Goal: Task Accomplishment & Management: Manage account settings

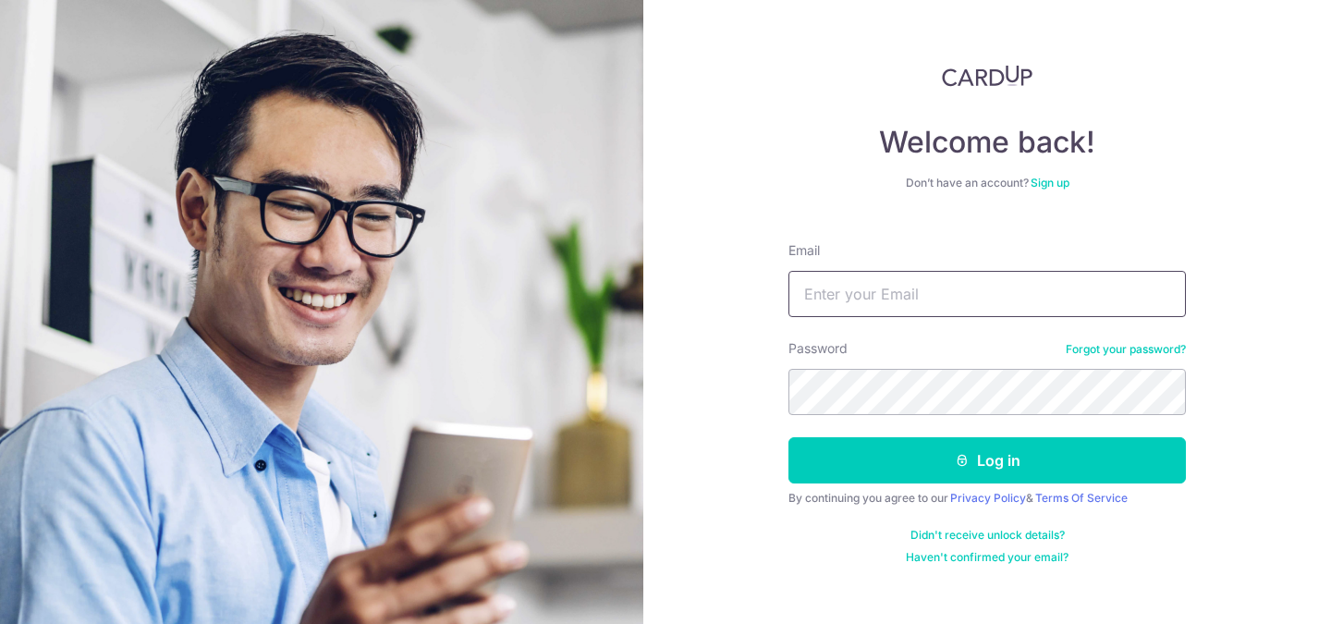
click at [843, 291] on input "Email" at bounding box center [986, 294] width 397 height 46
type input "lowerlimbs@gmail.com"
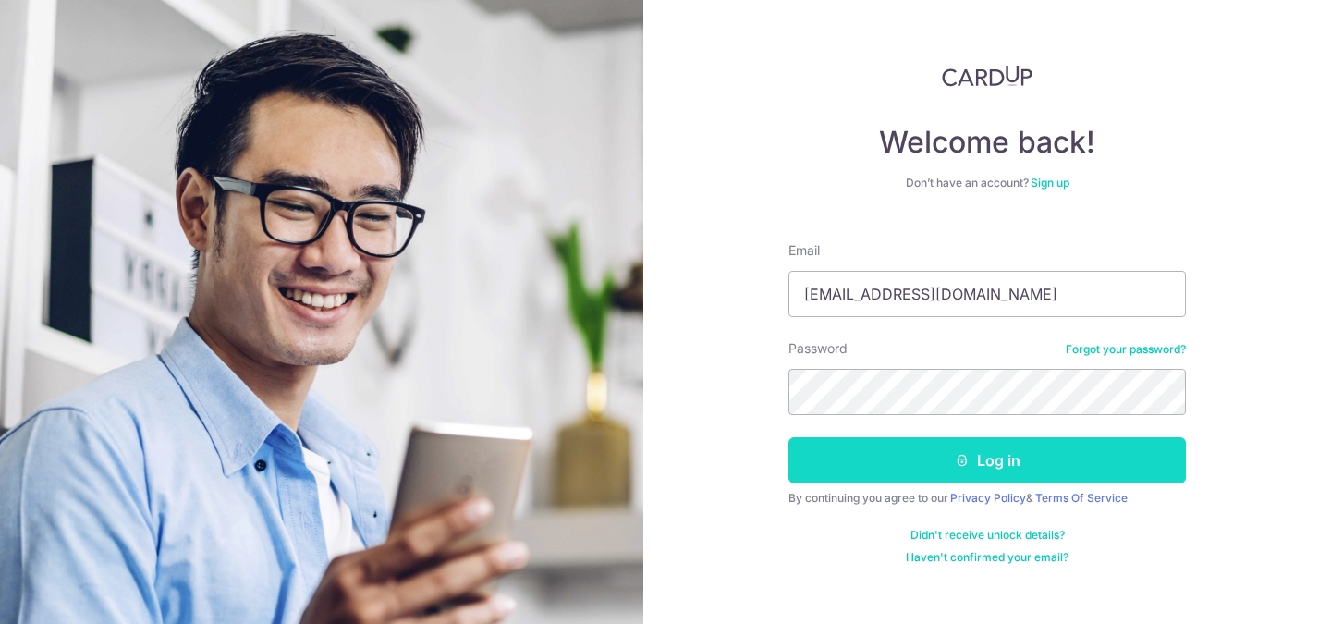
click at [972, 447] on button "Log in" at bounding box center [986, 460] width 397 height 46
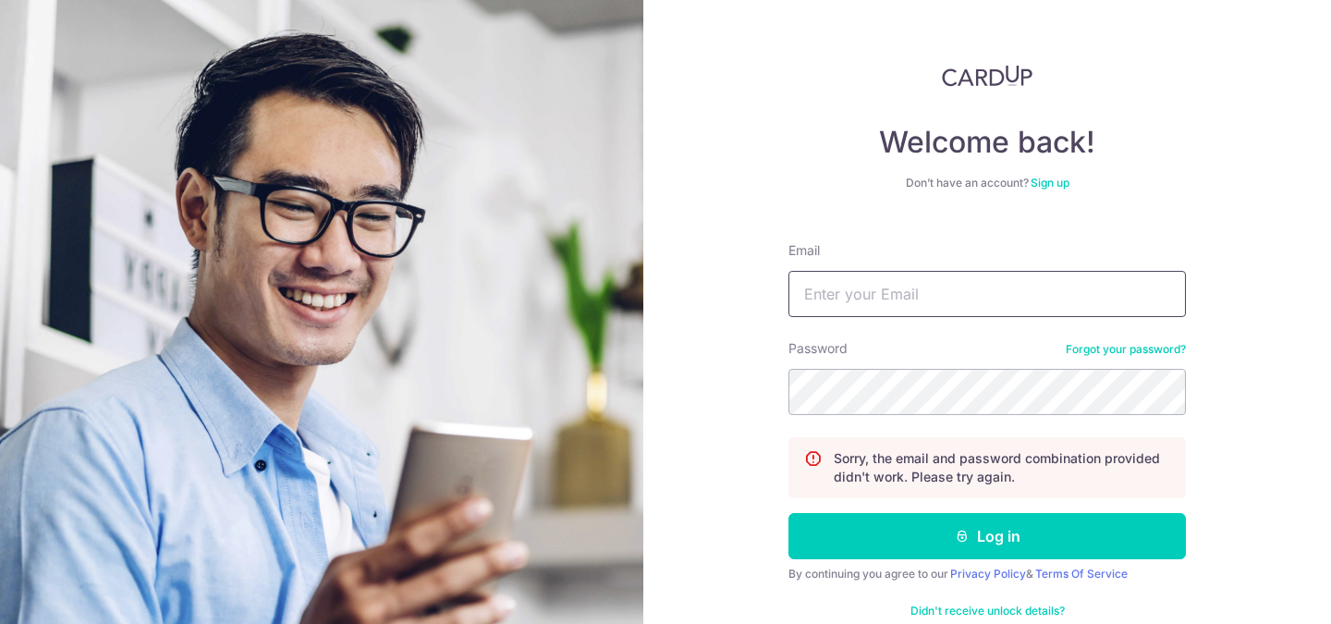
click at [934, 291] on input "Email" at bounding box center [986, 294] width 397 height 46
type input "[EMAIL_ADDRESS][DOMAIN_NAME]"
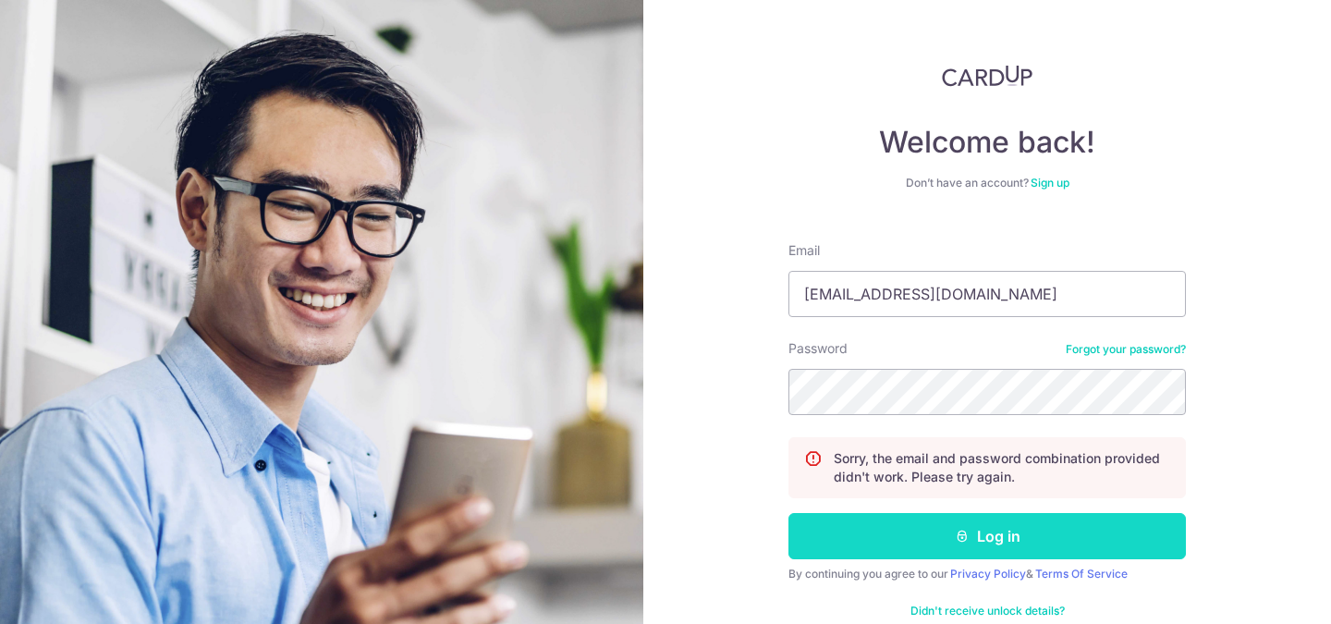
click at [978, 531] on button "Log in" at bounding box center [986, 536] width 397 height 46
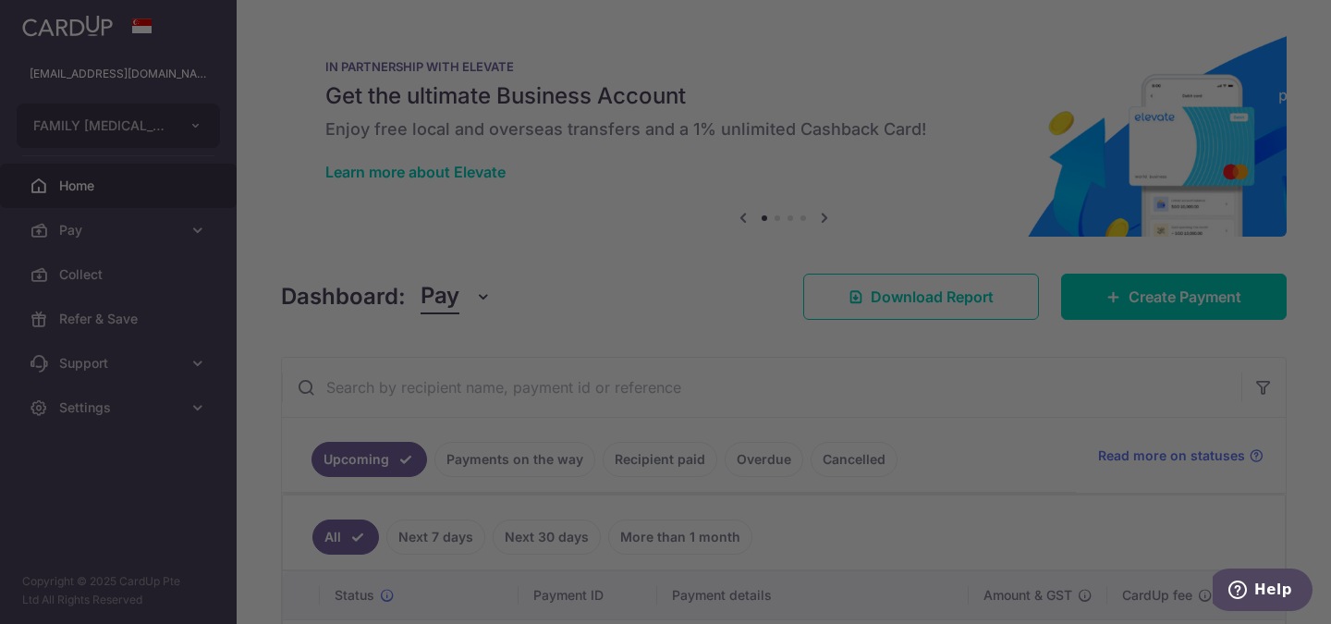
drag, startPoint x: 1329, startPoint y: 328, endPoint x: 1330, endPoint y: 377, distance: 49.0
click at [1330, 377] on div at bounding box center [672, 315] width 1344 height 630
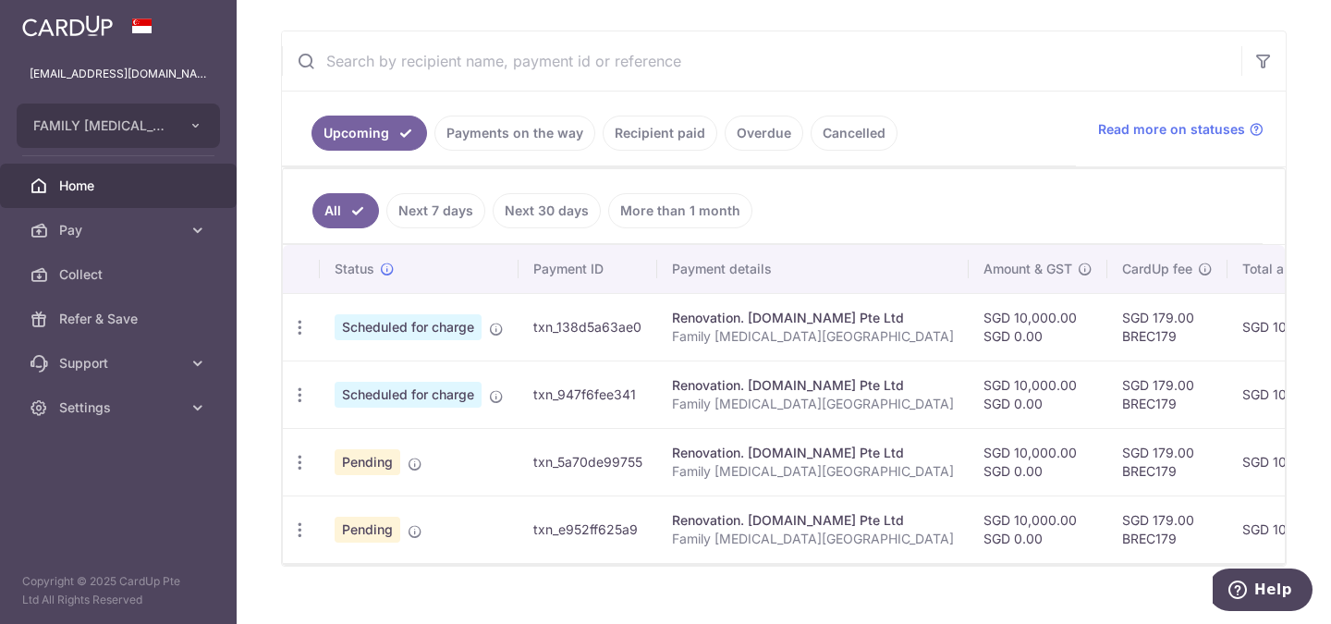
scroll to position [340, 0]
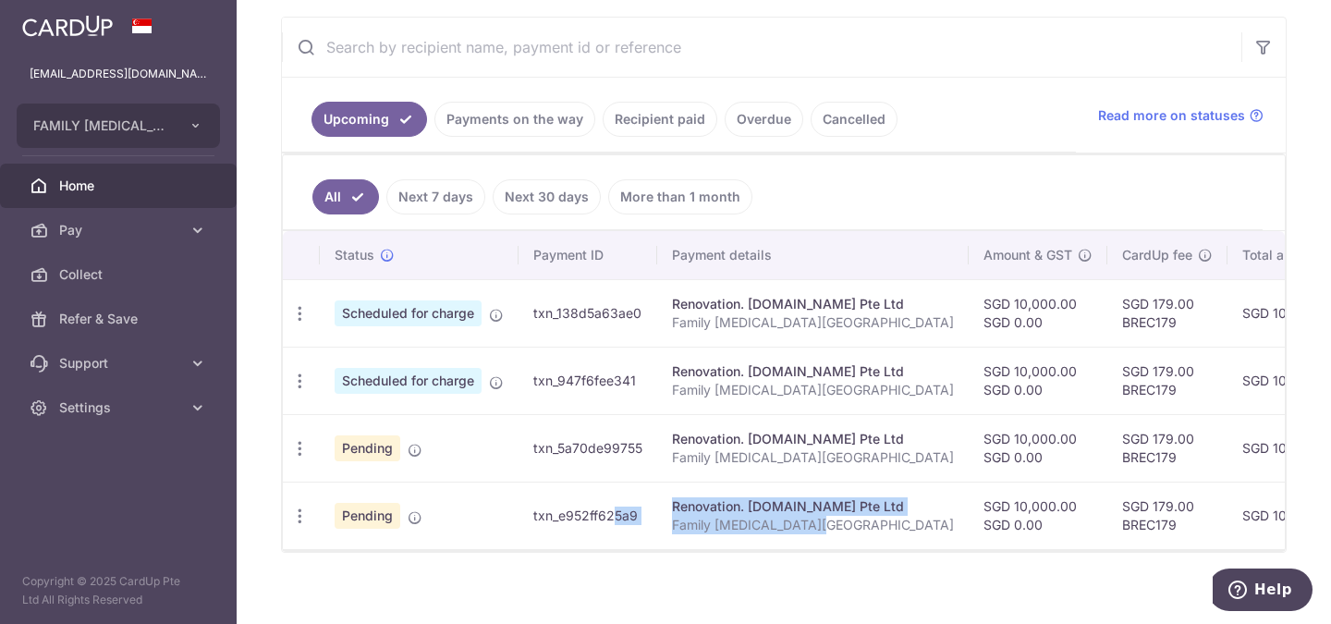
drag, startPoint x: 568, startPoint y: 548, endPoint x: 829, endPoint y: 546, distance: 261.6
click at [829, 546] on tr "Update payment Cancel payment Pending txn_e952ff625a9 Renovation. Carpenters.co…" at bounding box center [1000, 515] width 1435 height 67
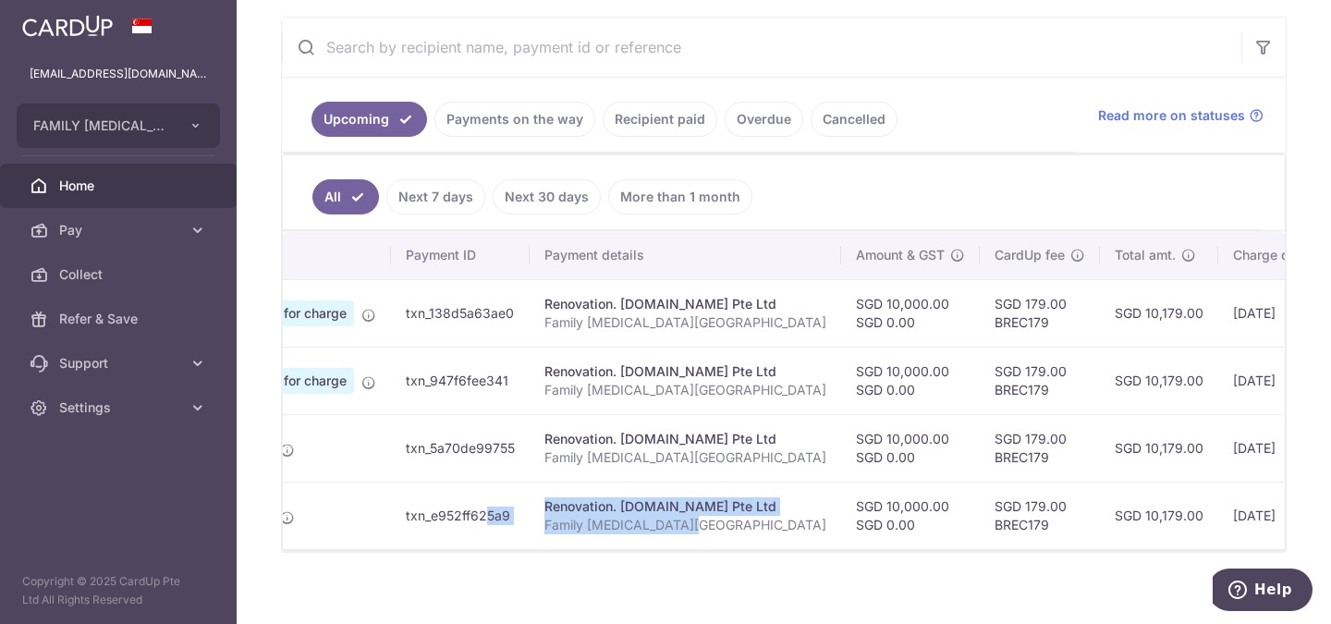
scroll to position [0, 0]
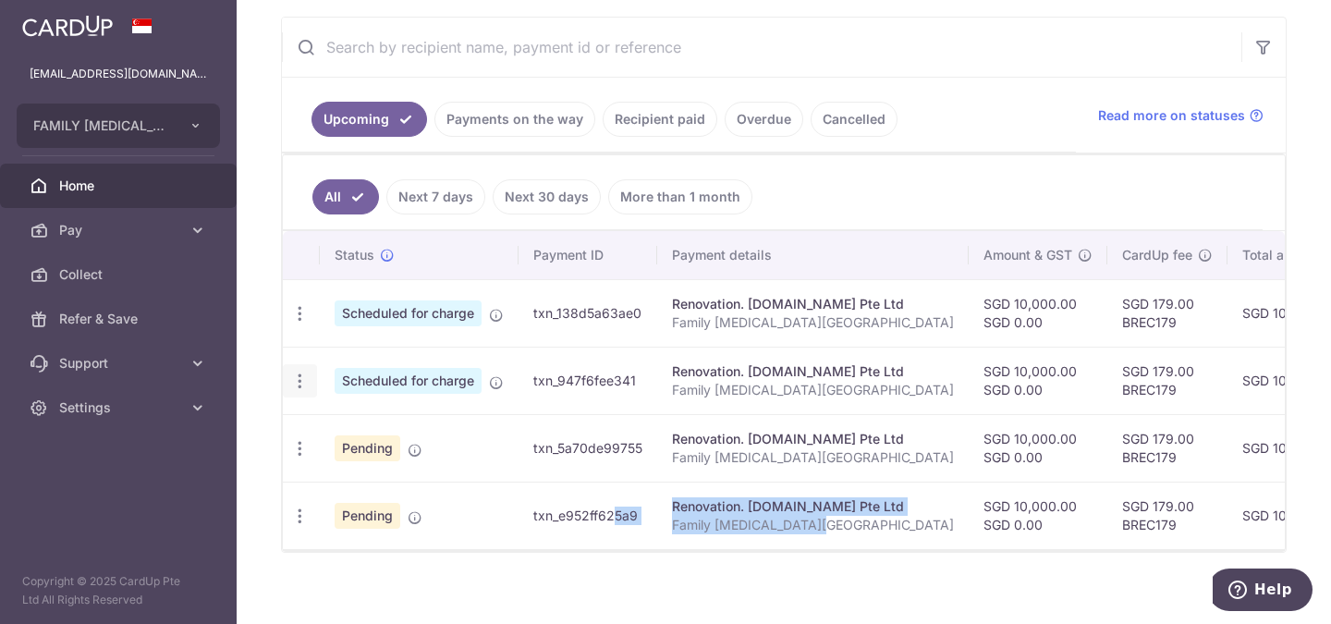
click at [301, 372] on icon "button" at bounding box center [299, 381] width 19 height 19
click at [382, 432] on span "Update payment" at bounding box center [399, 432] width 126 height 22
radio input "true"
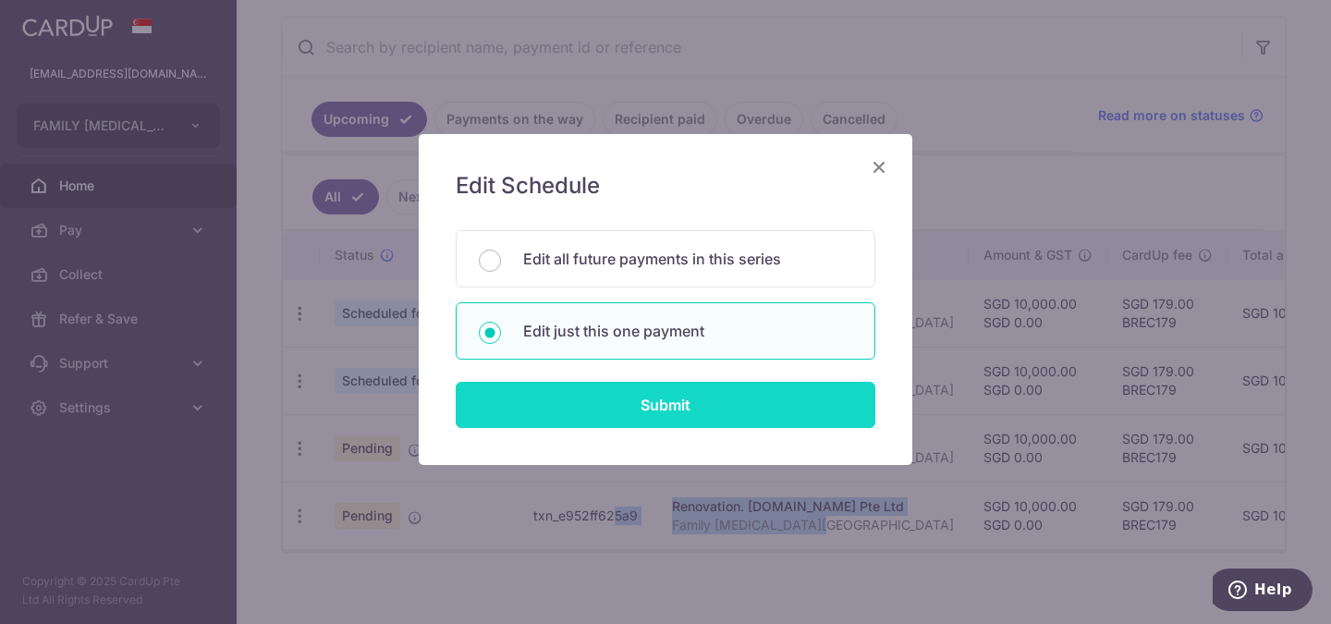
click at [654, 409] on input "Submit" at bounding box center [666, 405] width 420 height 46
radio input "true"
type input "10,000.00"
type input "0.00"
type input "19/09/2025"
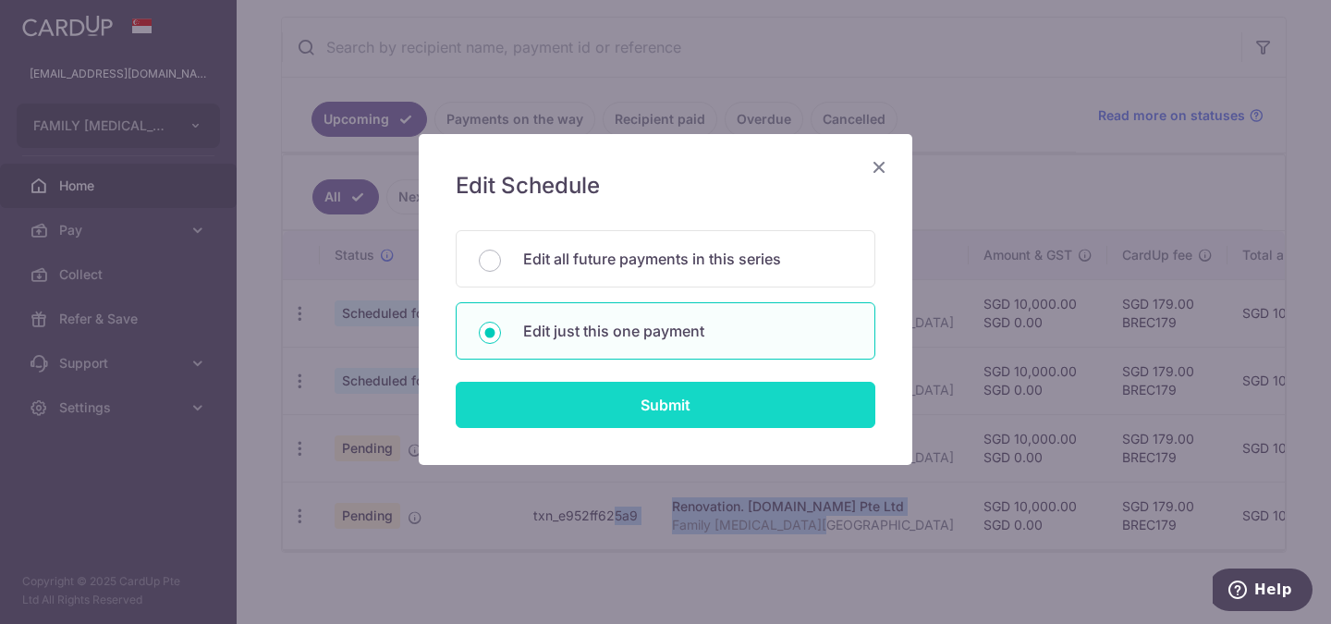
type input "Family Podiatry Centre"
type input "6"
type input "Carpenters"
type input "BREC179"
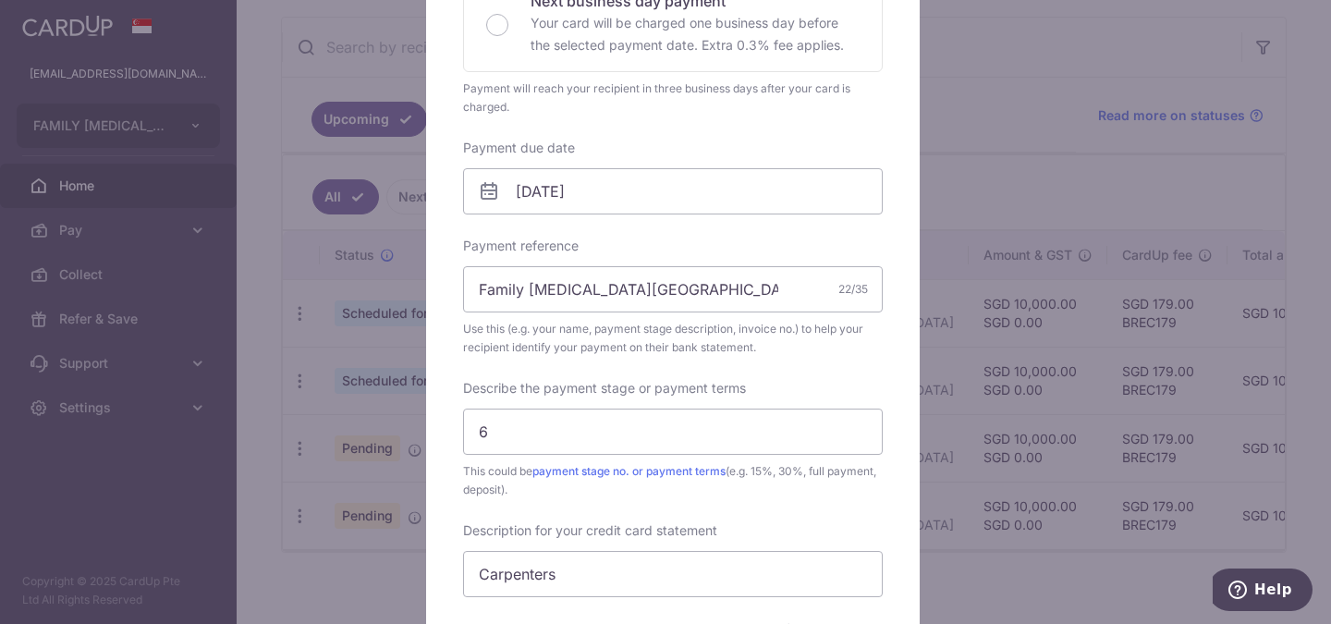
scroll to position [467, 0]
click at [603, 190] on input "19/09/2025" at bounding box center [673, 188] width 420 height 46
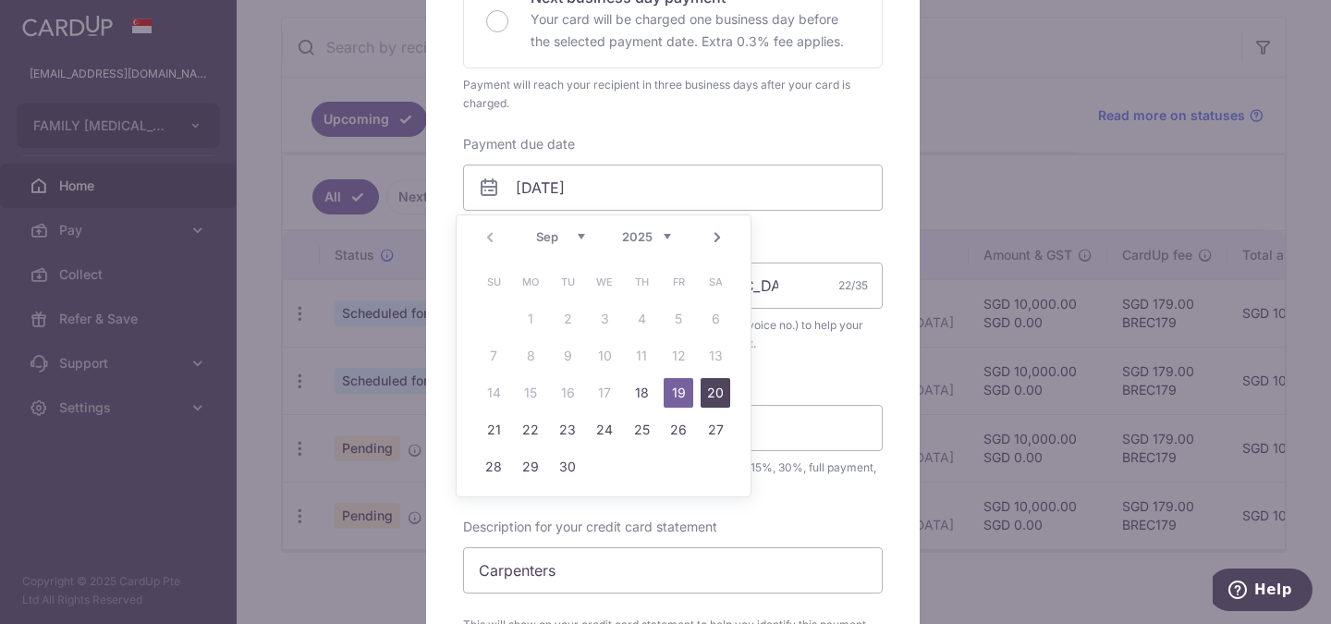
click at [715, 390] on link "20" at bounding box center [716, 393] width 30 height 30
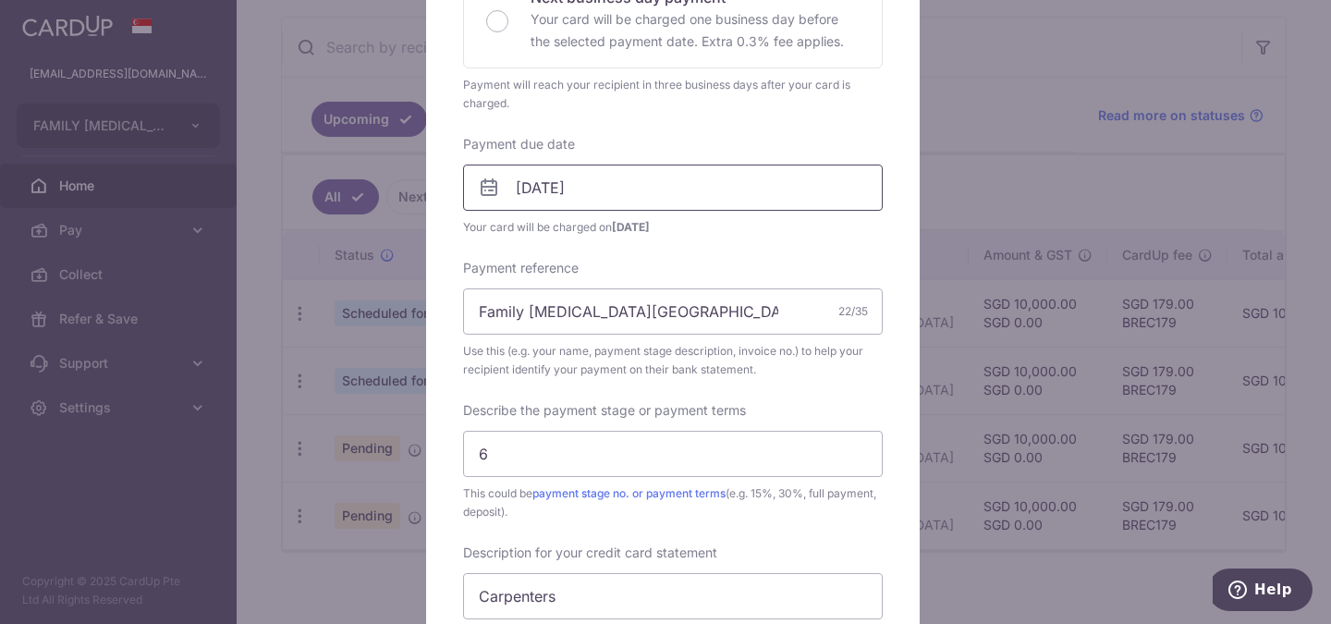
click at [694, 182] on input "20/09/2025" at bounding box center [673, 188] width 420 height 46
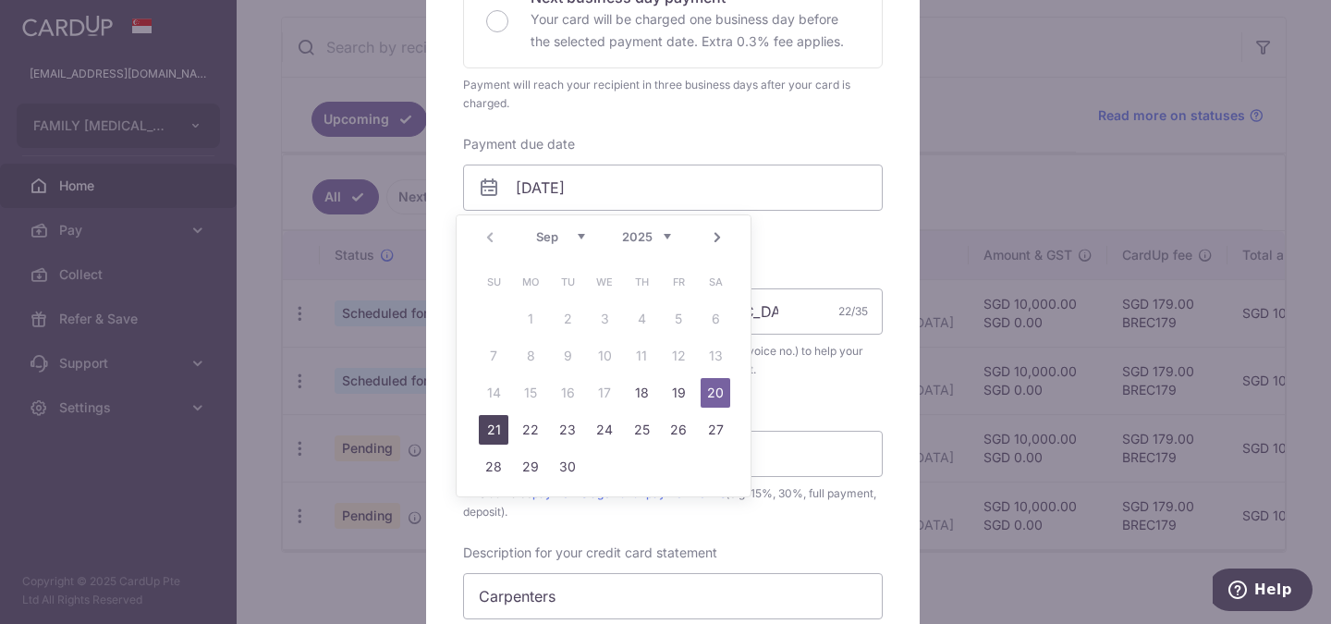
click at [501, 427] on link "21" at bounding box center [494, 430] width 30 height 30
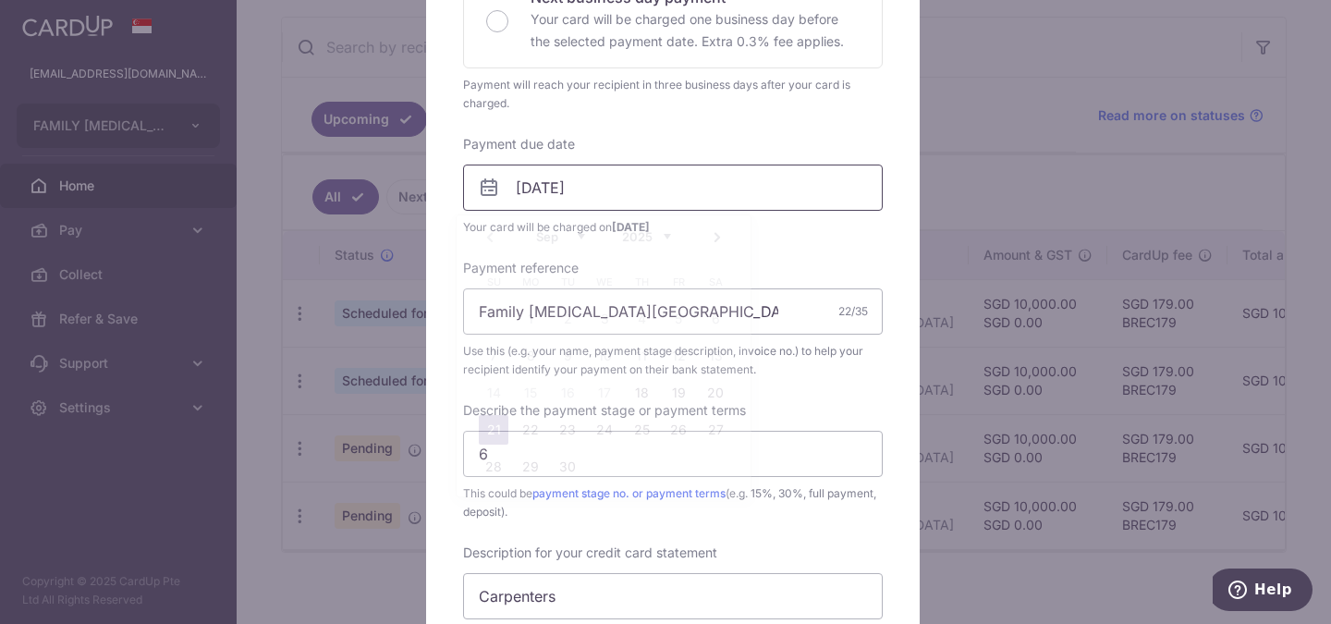
click at [653, 187] on input "21/09/2025" at bounding box center [673, 188] width 420 height 46
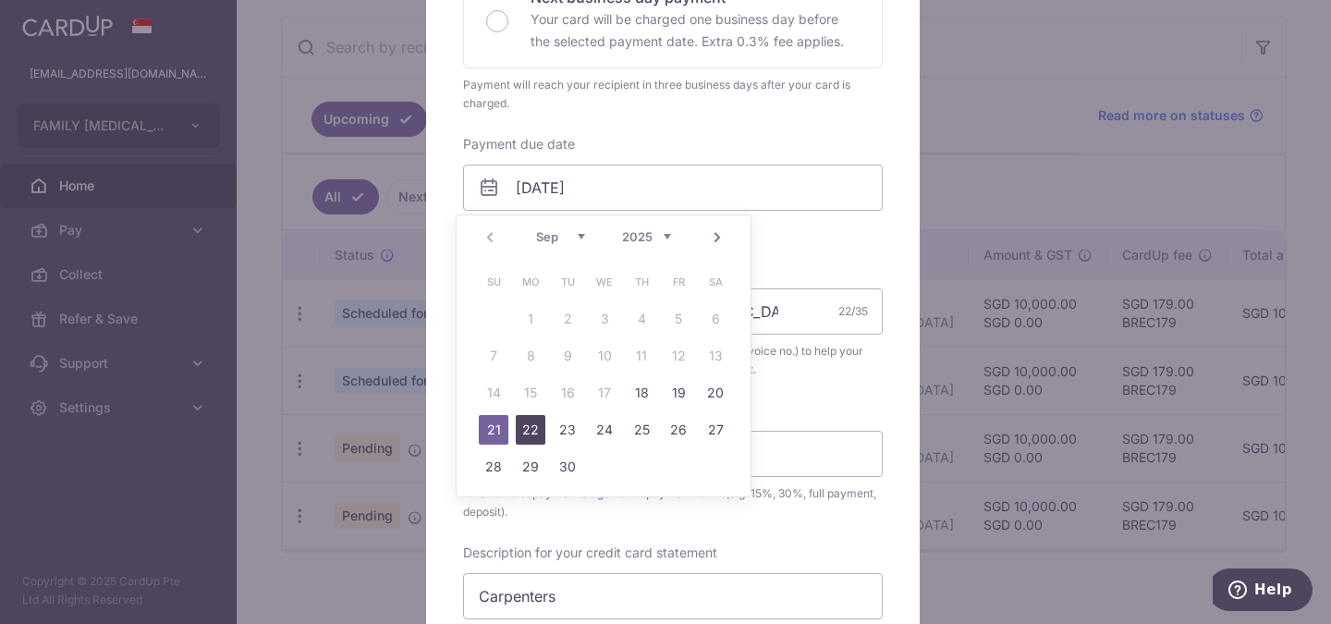
click at [522, 420] on link "22" at bounding box center [531, 430] width 30 height 30
type input "22/09/2025"
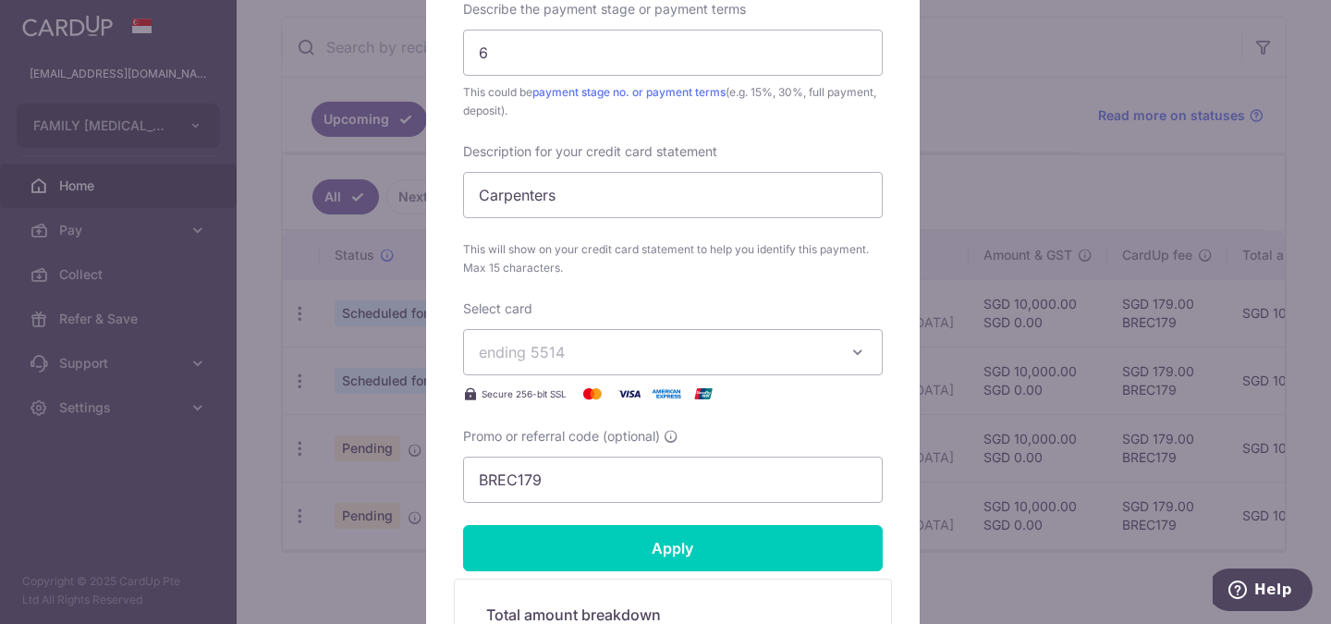
scroll to position [876, 0]
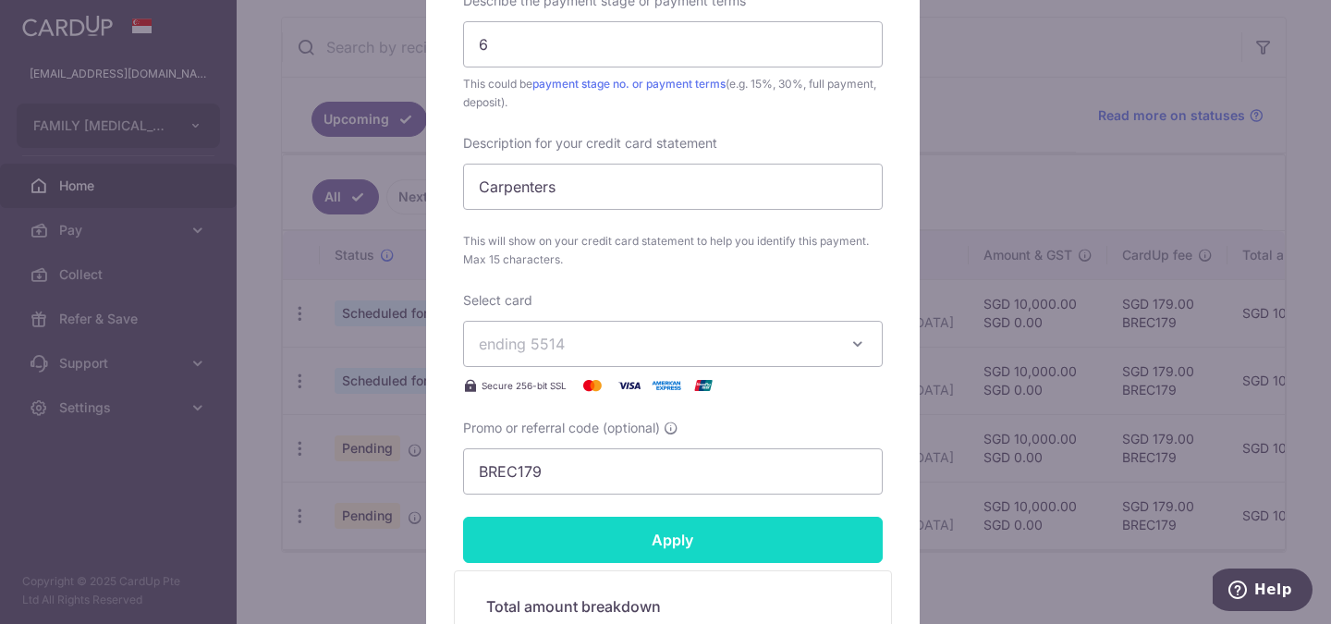
click at [658, 537] on input "Apply" at bounding box center [673, 540] width 420 height 46
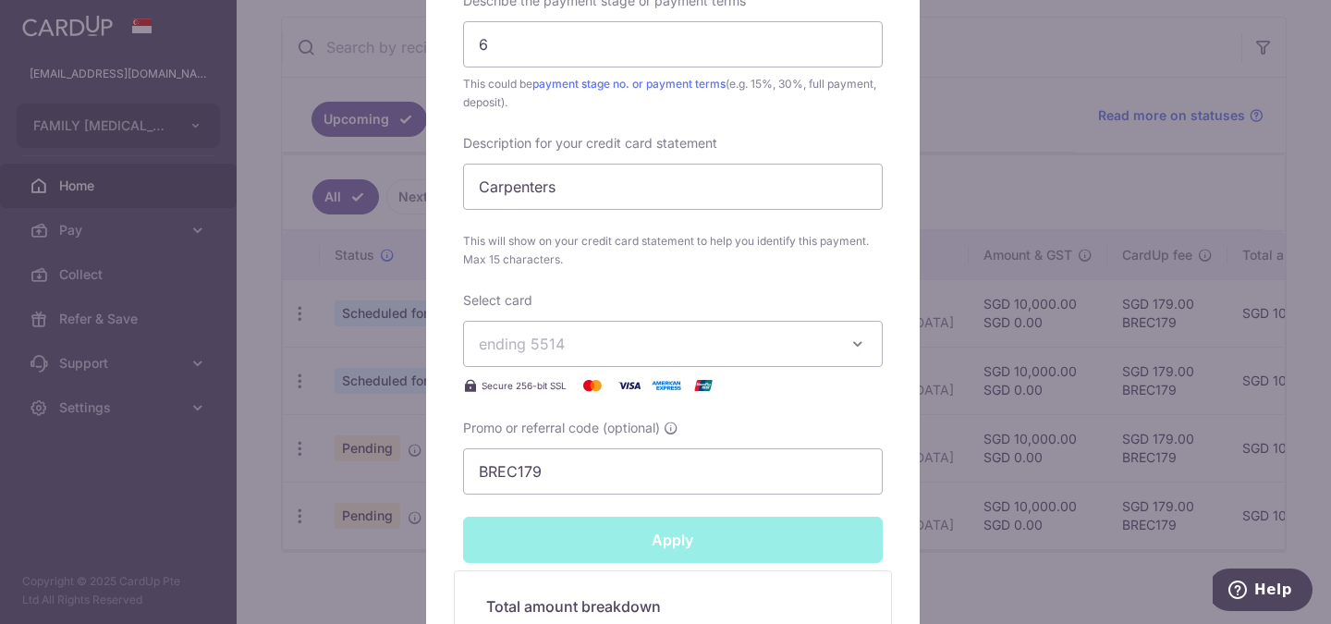
type input "Successfully Applied"
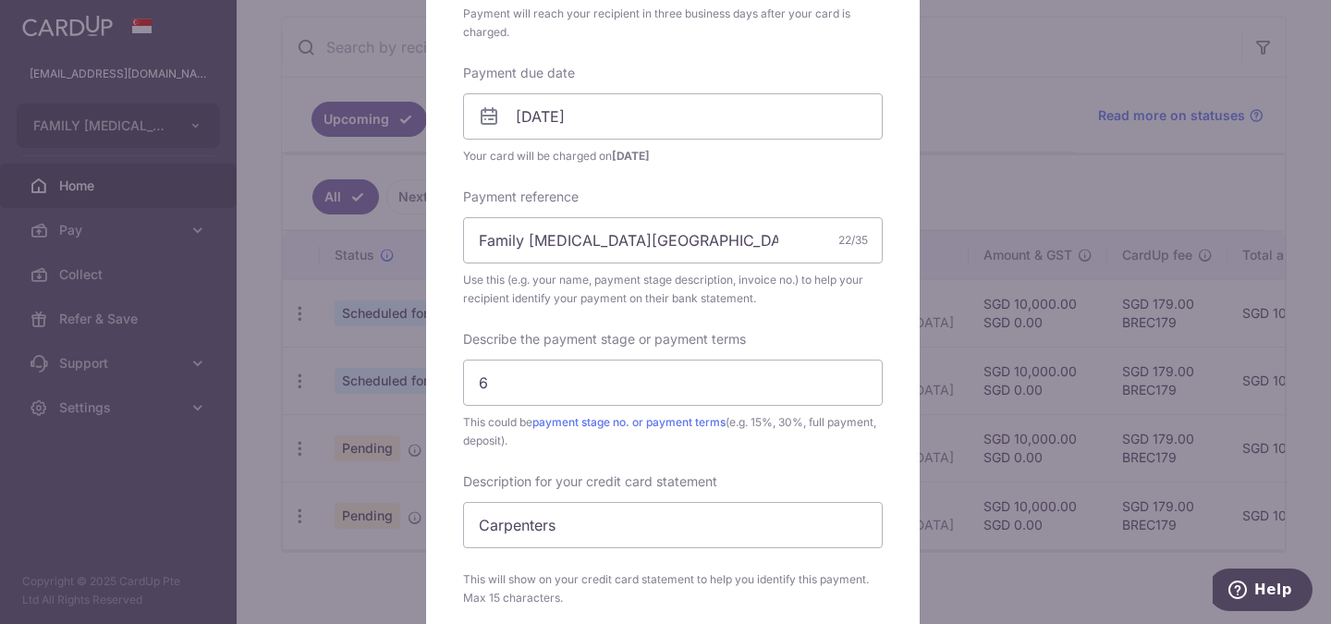
scroll to position [57, 0]
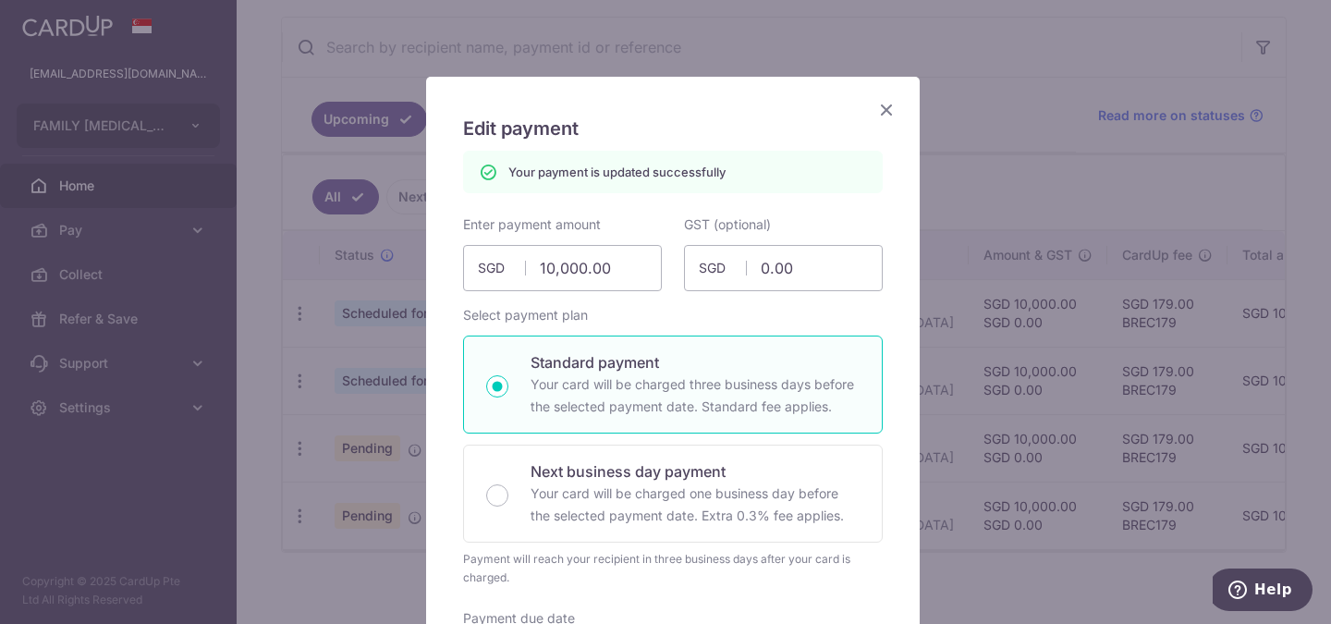
click at [875, 105] on icon "Close" at bounding box center [886, 109] width 22 height 23
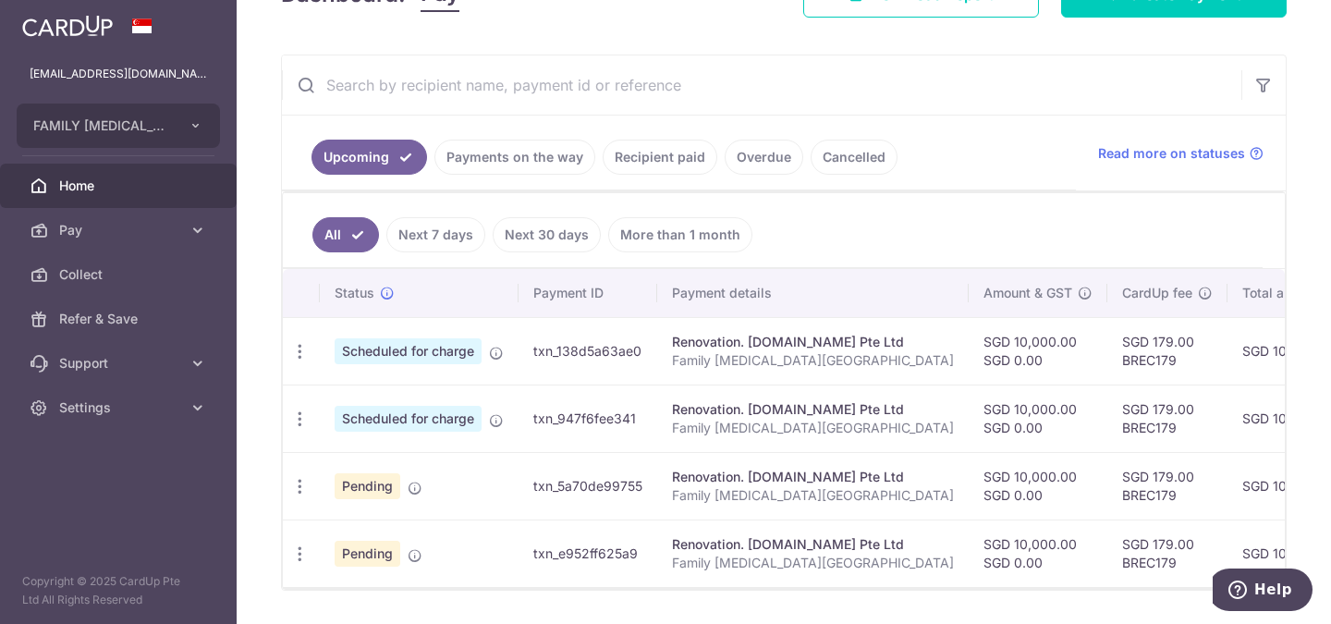
scroll to position [365, 0]
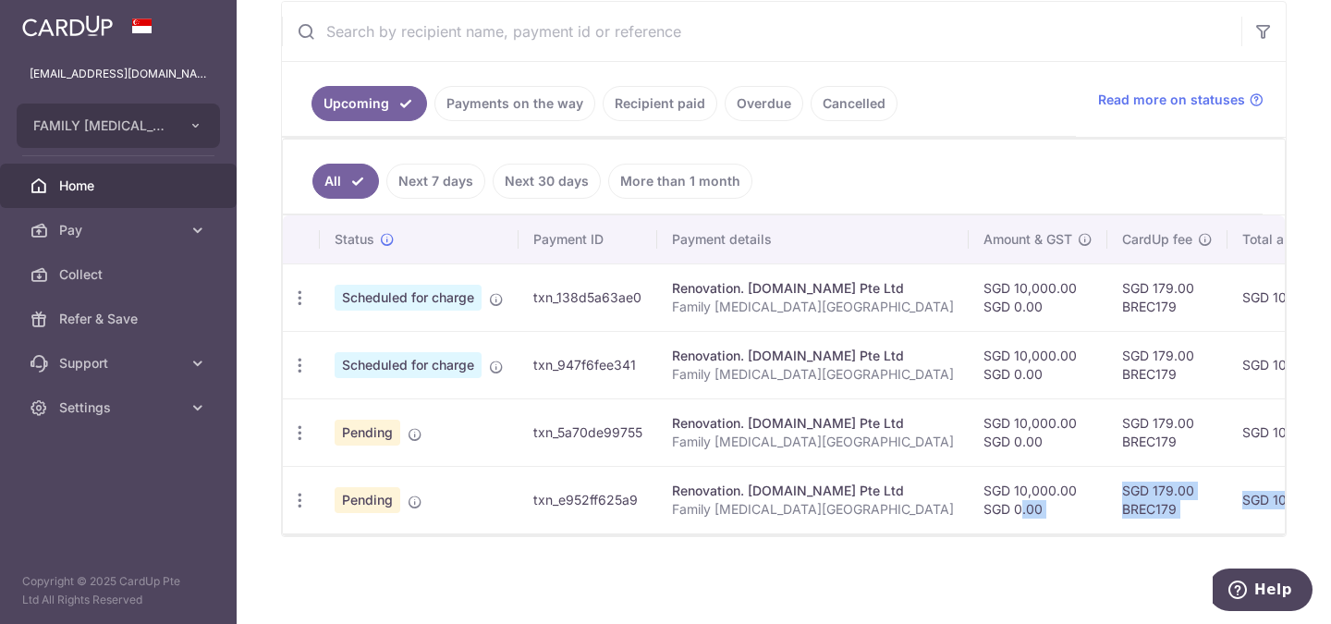
drag, startPoint x: 929, startPoint y: 523, endPoint x: 1051, endPoint y: 542, distance: 123.4
click at [1051, 542] on div "× Pause Schedule Pause all future payments in this series Pause just this one p…" at bounding box center [784, 312] width 1094 height 624
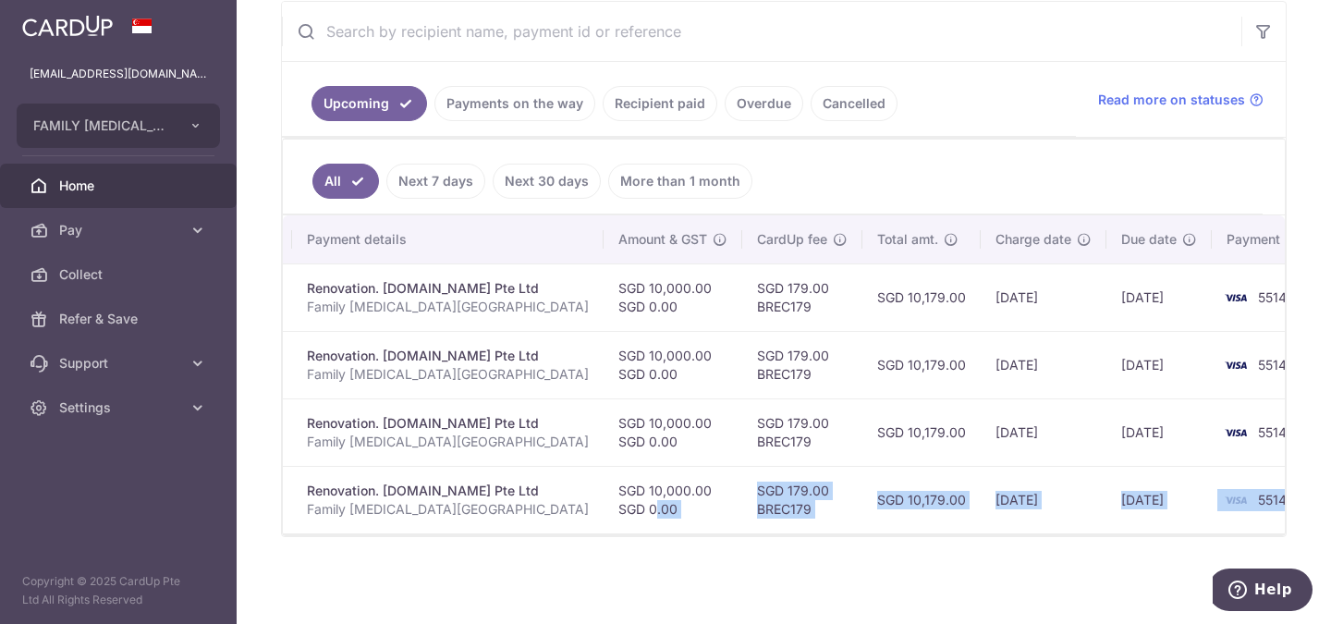
scroll to position [0, 395]
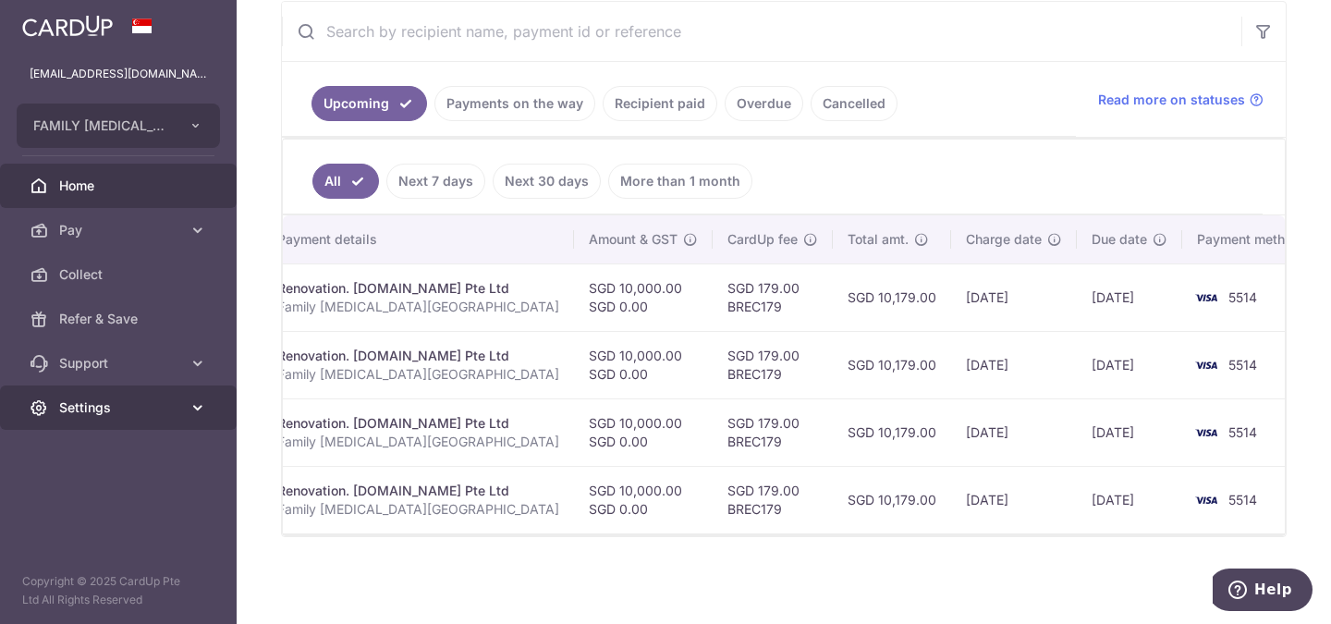
click at [183, 407] on link "Settings" at bounding box center [118, 407] width 237 height 44
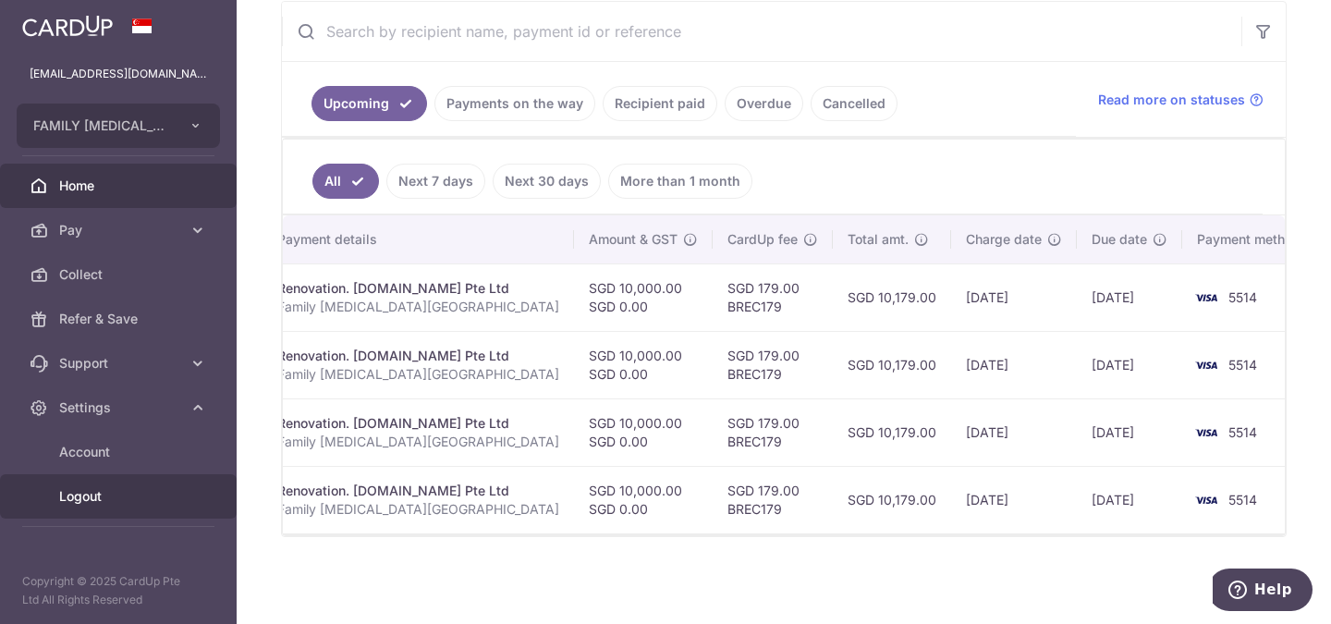
click at [80, 490] on span "Logout" at bounding box center [120, 496] width 122 height 18
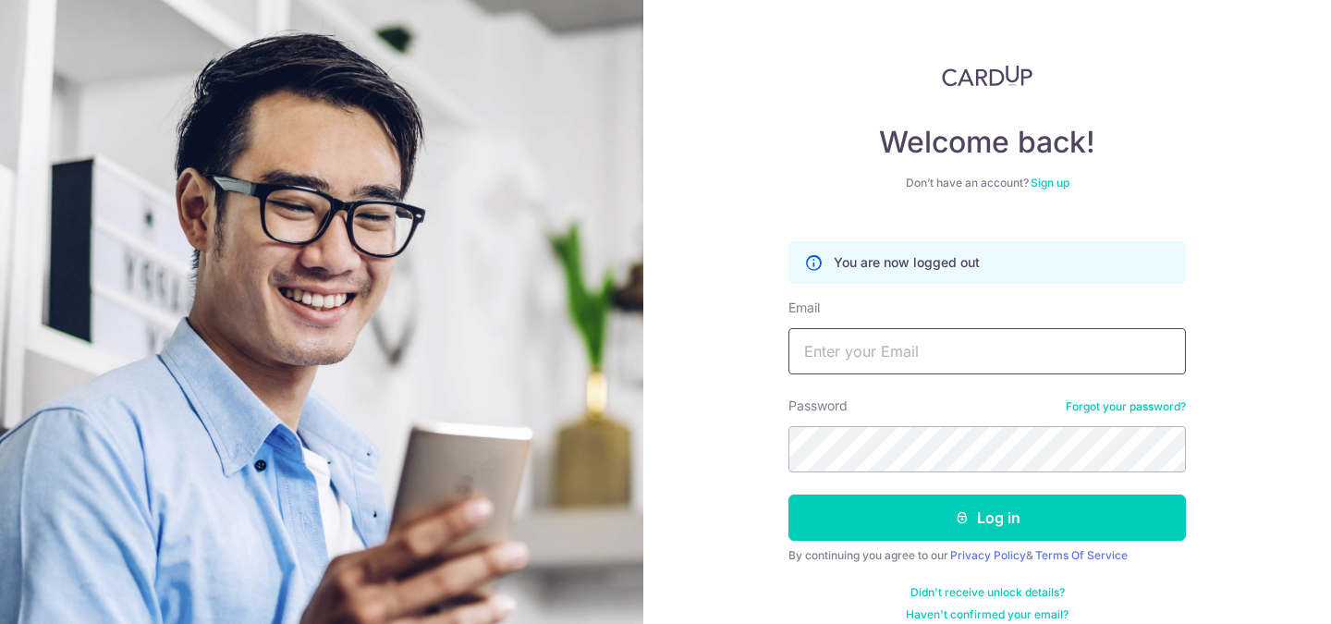
click at [899, 356] on input "Email" at bounding box center [986, 351] width 397 height 46
type input "markshiori"
click at [987, 69] on img at bounding box center [987, 76] width 91 height 22
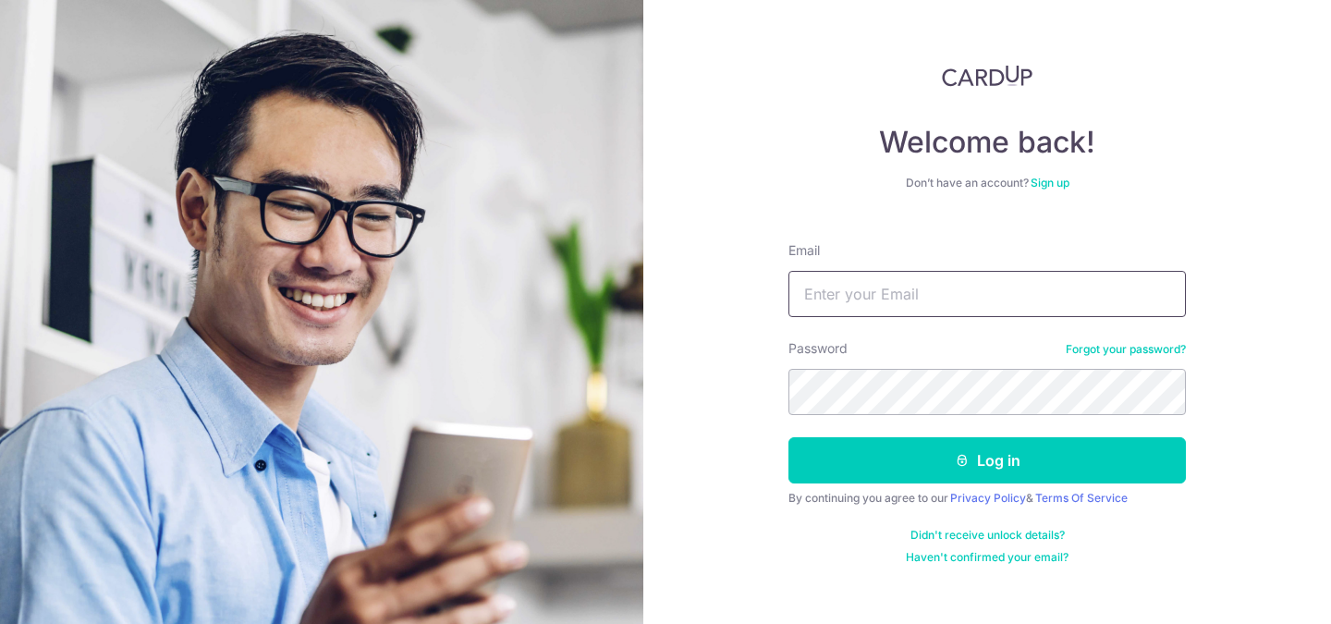
click at [934, 304] on input "Email" at bounding box center [986, 294] width 397 height 46
type input "[EMAIL_ADDRESS][DOMAIN_NAME]"
click at [870, 295] on input "Email" at bounding box center [986, 294] width 397 height 46
type input "pinotage07@gmail.com"
click at [1055, 180] on link "Sign up" at bounding box center [1050, 183] width 39 height 14
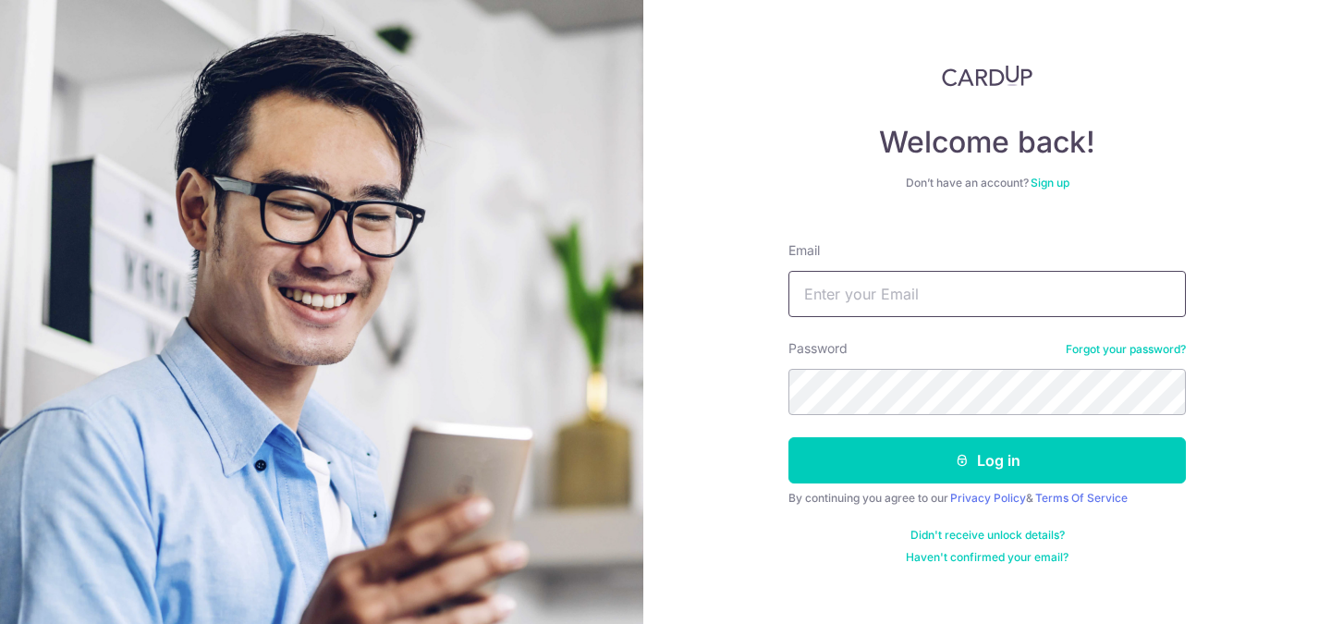
click at [910, 302] on input "Email" at bounding box center [986, 294] width 397 height 46
drag, startPoint x: 997, startPoint y: 298, endPoint x: 740, endPoint y: 307, distance: 257.1
click at [740, 307] on div "Welcome back! Don’t have an account? Sign up Email pinotage07@gmail.com Passwor…" at bounding box center [987, 312] width 688 height 624
type input "[EMAIL_ADDRESS][DOMAIN_NAME]"
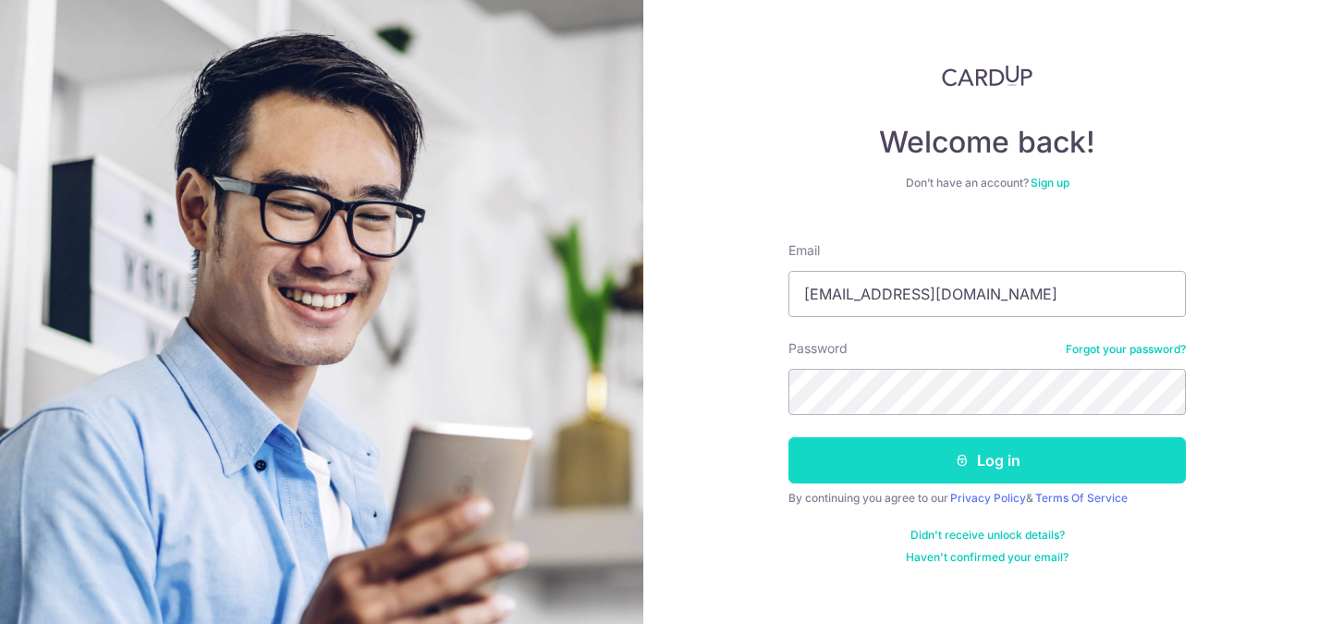
click at [981, 467] on button "Log in" at bounding box center [986, 460] width 397 height 46
